Goal: Information Seeking & Learning: Learn about a topic

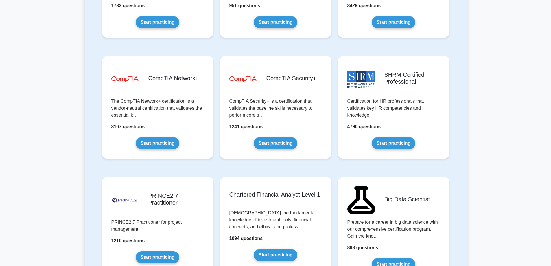
scroll to position [1070, 0]
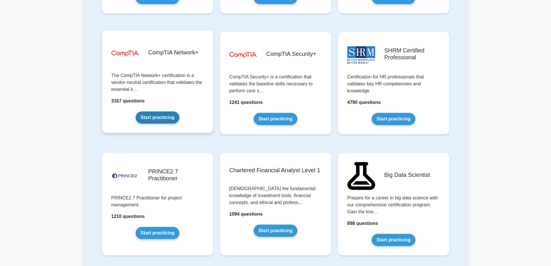
click at [141, 115] on link "Start practicing" at bounding box center [158, 117] width 44 height 12
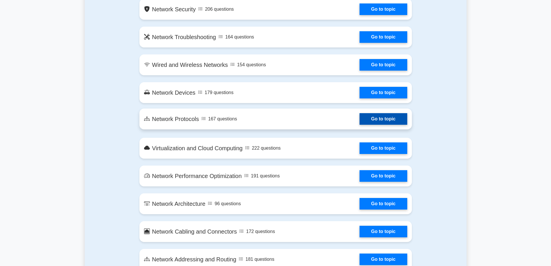
scroll to position [434, 0]
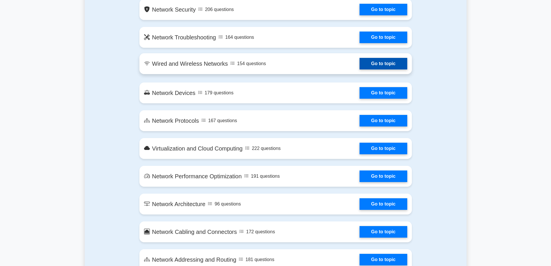
click at [395, 65] on link "Go to topic" at bounding box center [383, 64] width 47 height 12
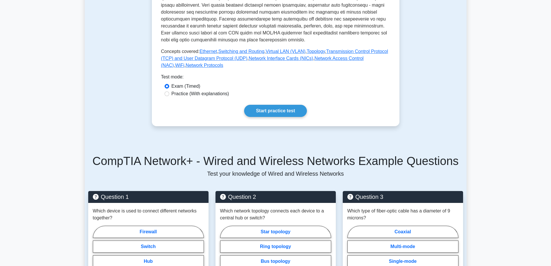
scroll to position [289, 0]
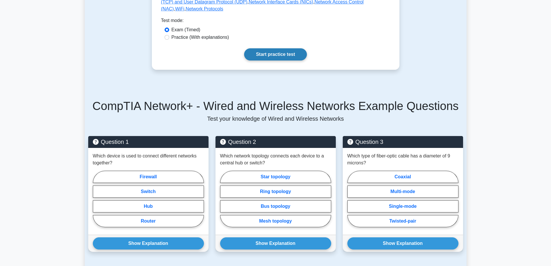
click at [281, 54] on link "Start practice test" at bounding box center [275, 54] width 63 height 12
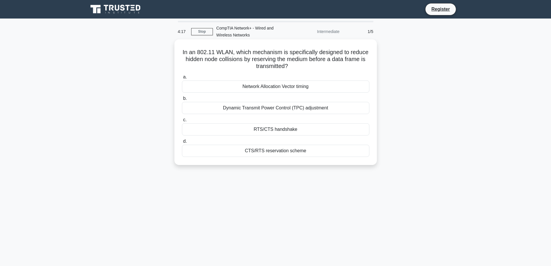
click at [235, 86] on div "Network Allocation Vector timing" at bounding box center [275, 86] width 187 height 12
click at [182, 79] on input "a. Network Allocation Vector timing" at bounding box center [182, 77] width 0 height 4
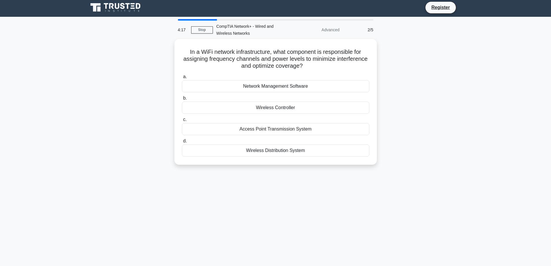
scroll to position [29, 0]
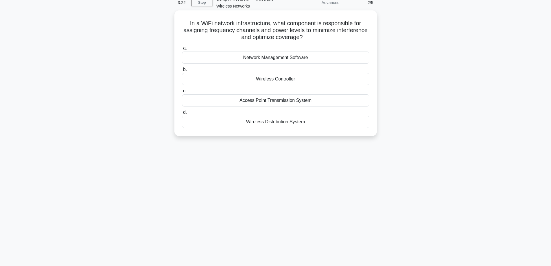
click at [234, 100] on div "Access Point Transmission System" at bounding box center [275, 100] width 187 height 12
click at [182, 93] on input "c. Access Point Transmission System" at bounding box center [182, 91] width 0 height 4
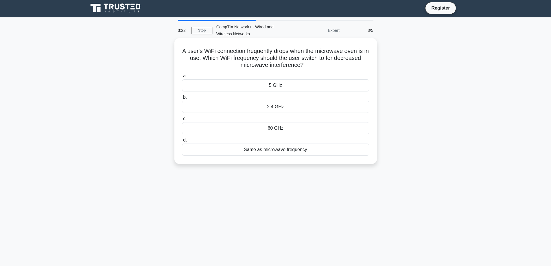
scroll to position [0, 0]
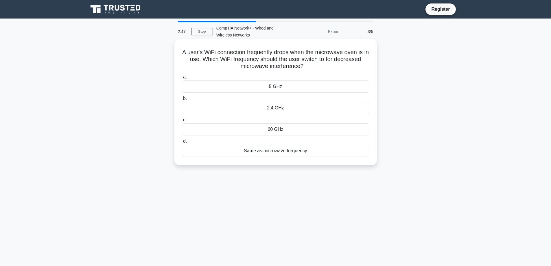
click at [273, 107] on div "2.4 GHz" at bounding box center [275, 108] width 187 height 12
click at [182, 100] on input "b. 2.4 GHz" at bounding box center [182, 99] width 0 height 4
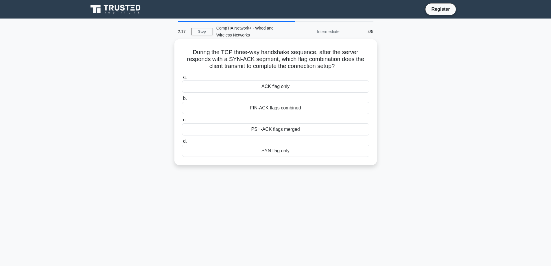
click at [252, 127] on div "PSH-ACK flags merged" at bounding box center [275, 129] width 187 height 12
click at [182, 122] on input "c. PSH-ACK flags merged" at bounding box center [182, 120] width 0 height 4
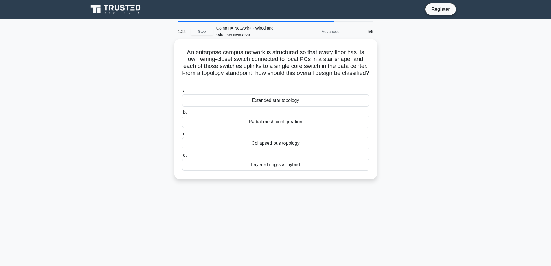
click at [281, 100] on div "Extended star topology" at bounding box center [275, 100] width 187 height 12
click at [182, 93] on input "a. Extended star topology" at bounding box center [182, 91] width 0 height 4
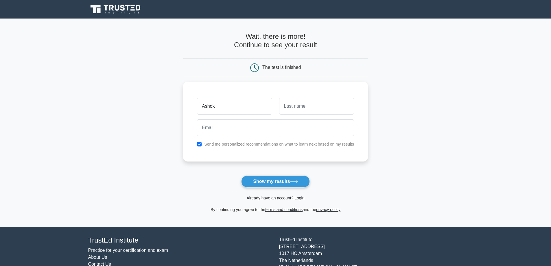
type input "Ashok"
type input "Yadav"
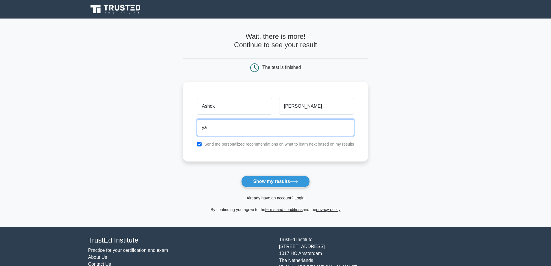
type input "y"
type input "ashokit251@gmail.com"
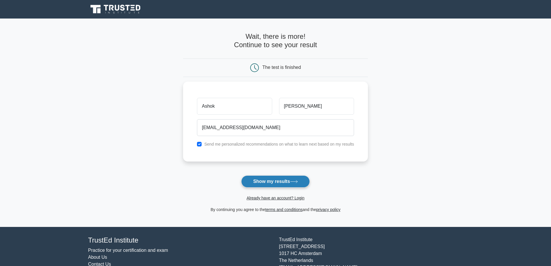
click at [274, 185] on button "Show my results" at bounding box center [275, 181] width 68 height 12
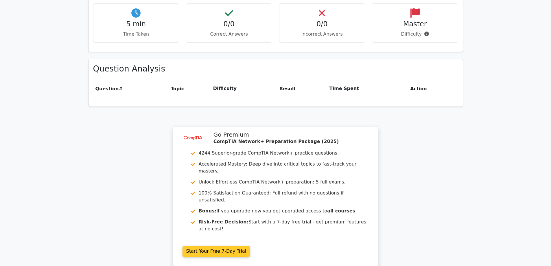
scroll to position [422, 0]
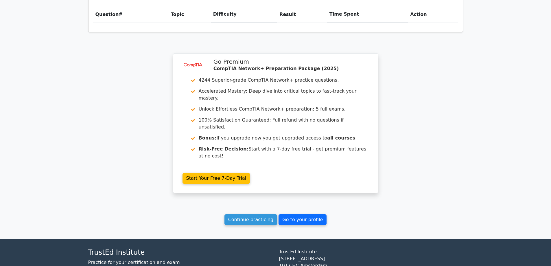
click at [308, 214] on link "Go to your profile" at bounding box center [303, 219] width 48 height 11
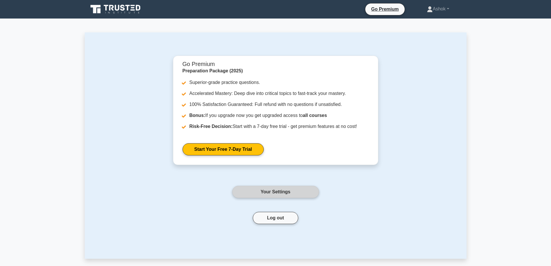
click at [291, 193] on link "Your Settings" at bounding box center [275, 192] width 87 height 12
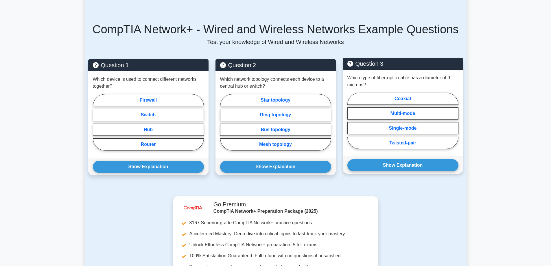
scroll to position [376, 0]
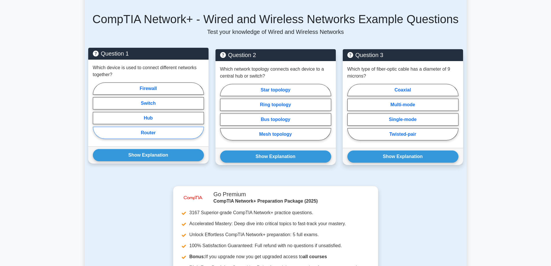
click at [137, 132] on label "Router" at bounding box center [148, 133] width 111 height 12
click at [97, 114] on input "Router" at bounding box center [95, 113] width 4 height 4
radio input "true"
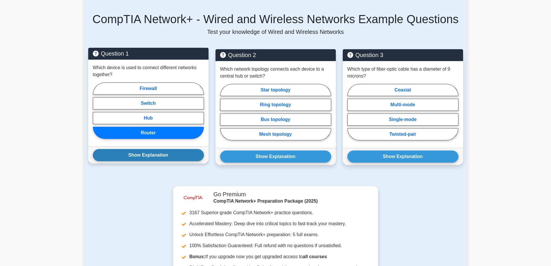
click at [146, 154] on button "Show Explanation" at bounding box center [148, 155] width 111 height 12
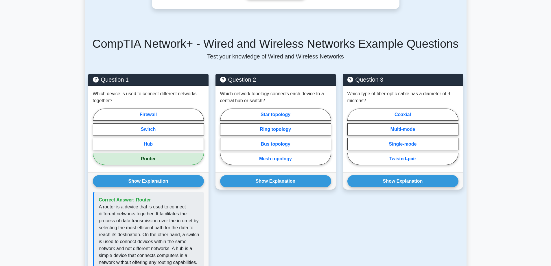
scroll to position [347, 0]
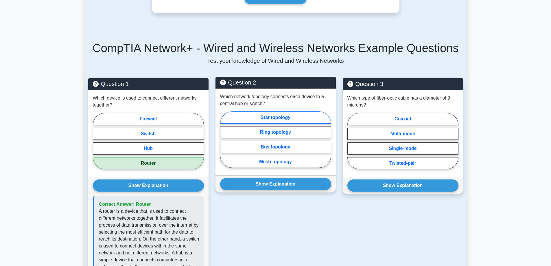
click at [267, 120] on label "Star topology" at bounding box center [275, 117] width 111 height 12
click at [224, 139] on input "Star topology" at bounding box center [222, 141] width 4 height 4
radio input "true"
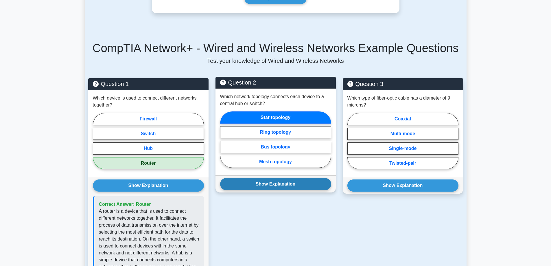
click at [271, 182] on button "Show Explanation" at bounding box center [275, 184] width 111 height 12
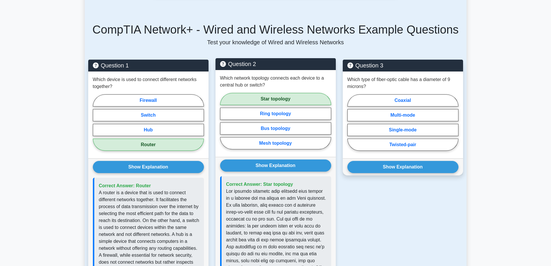
scroll to position [405, 0]
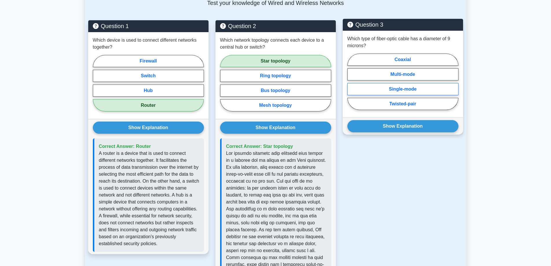
click at [415, 88] on label "Single-mode" at bounding box center [402, 89] width 111 height 12
click at [351, 85] on input "Single-mode" at bounding box center [349, 84] width 4 height 4
radio input "true"
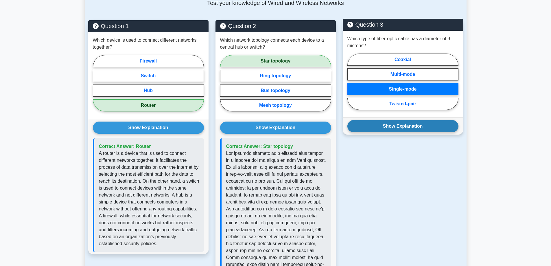
click at [415, 126] on button "Show Explanation" at bounding box center [402, 126] width 111 height 12
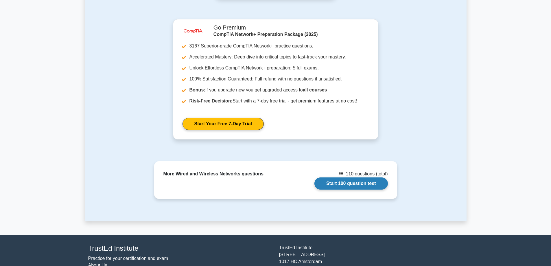
scroll to position [756, 0]
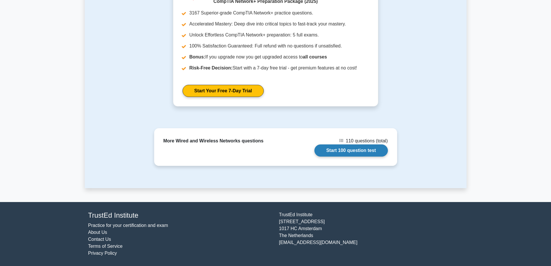
click at [361, 151] on link "Start 100 question test" at bounding box center [350, 150] width 73 height 12
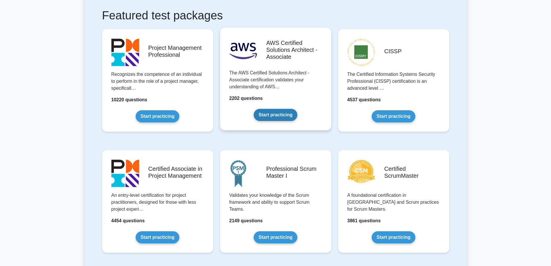
scroll to position [116, 0]
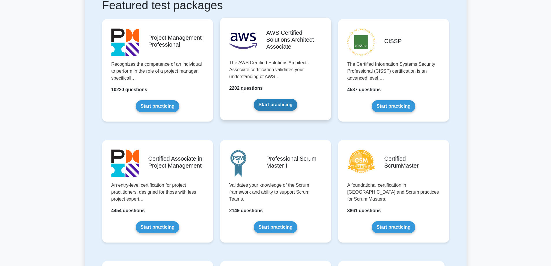
click at [277, 104] on link "Start practicing" at bounding box center [276, 105] width 44 height 12
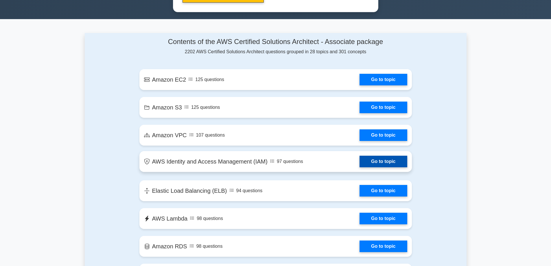
scroll to position [318, 0]
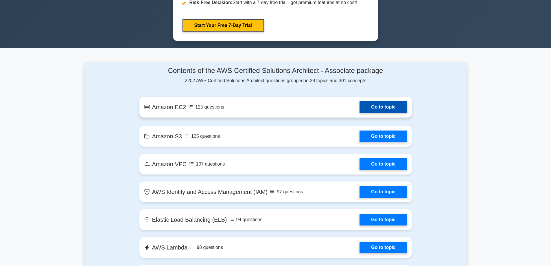
click at [378, 107] on link "Go to topic" at bounding box center [383, 107] width 47 height 12
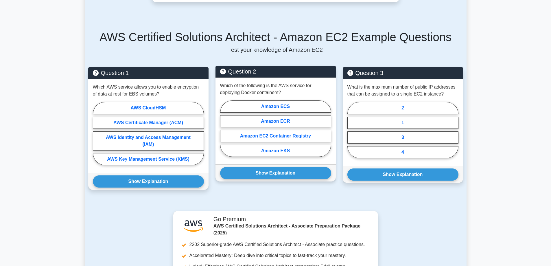
scroll to position [260, 0]
